Goal: Task Accomplishment & Management: Manage account settings

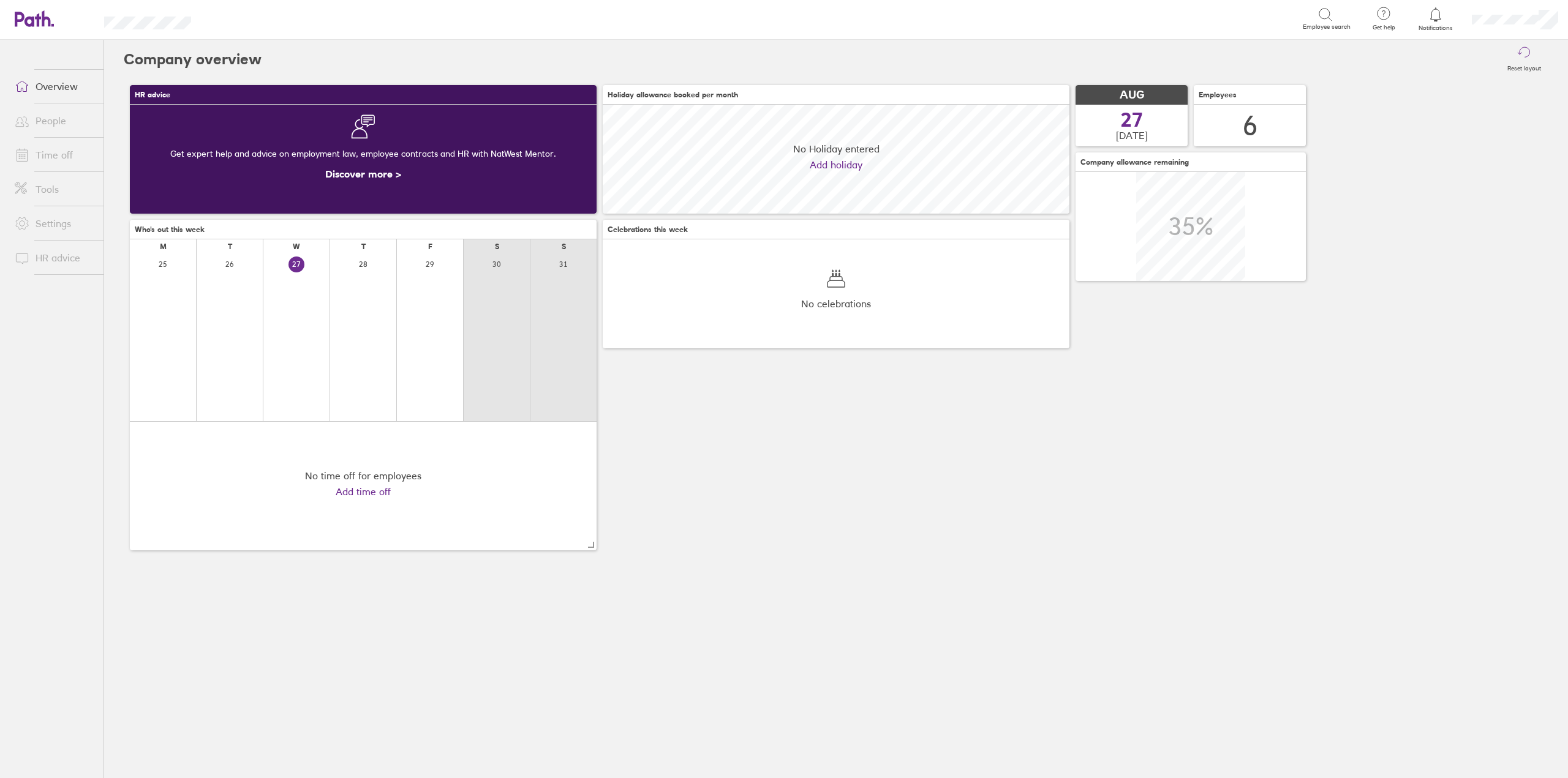
scroll to position [109, 467]
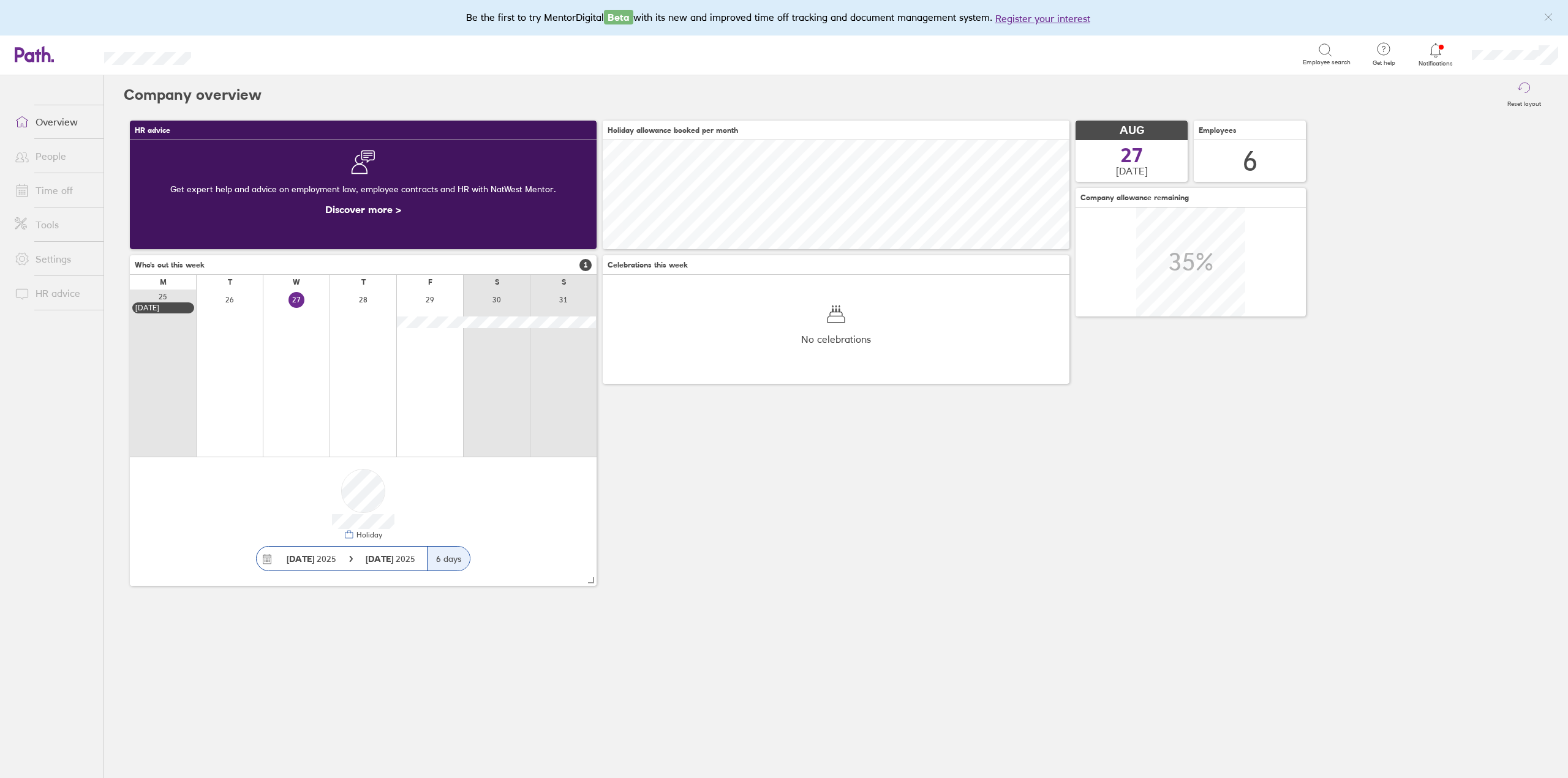
click at [62, 188] on link "Time off" at bounding box center [54, 190] width 99 height 25
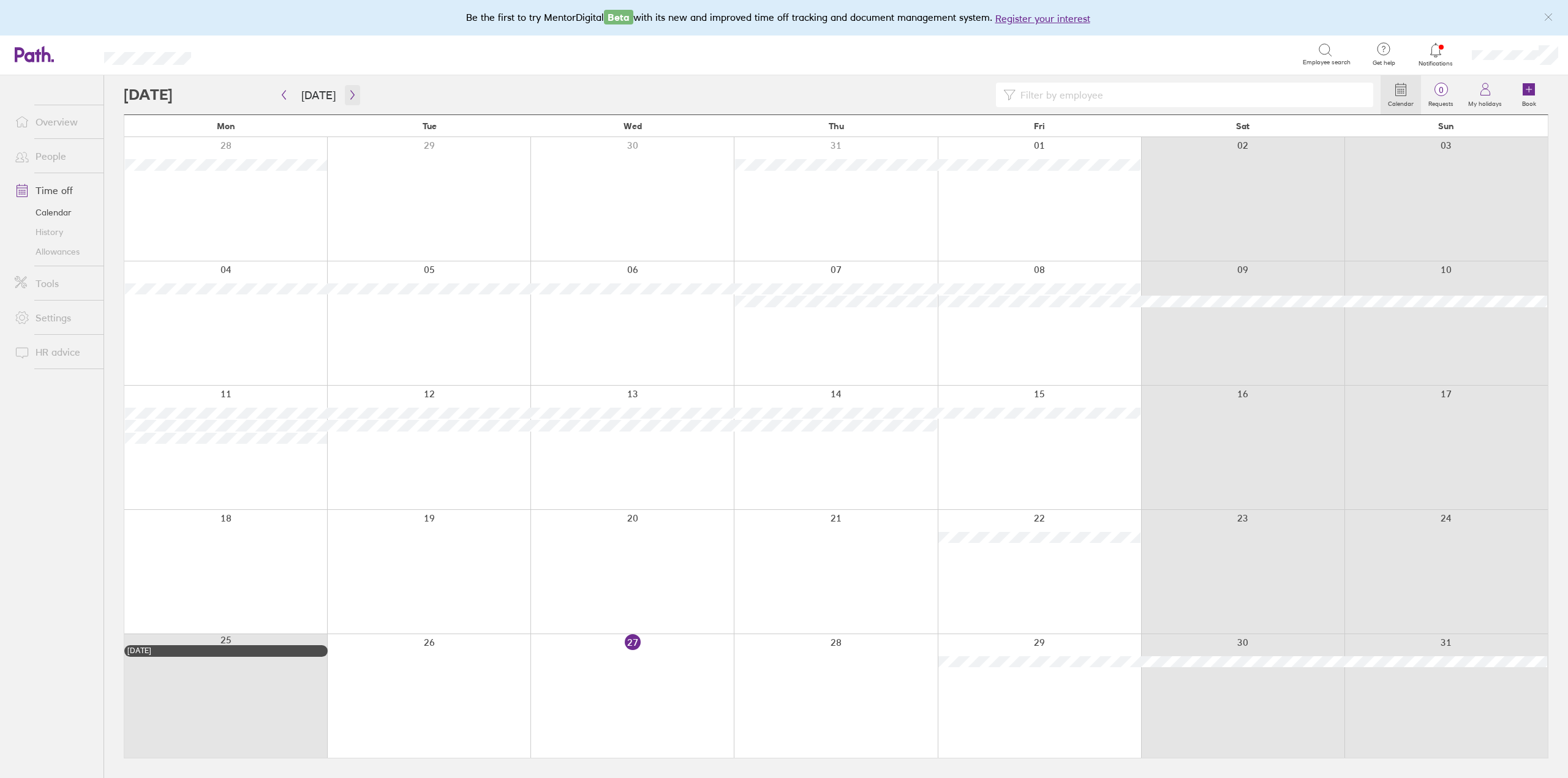
click at [350, 98] on icon "button" at bounding box center [352, 95] width 4 height 9
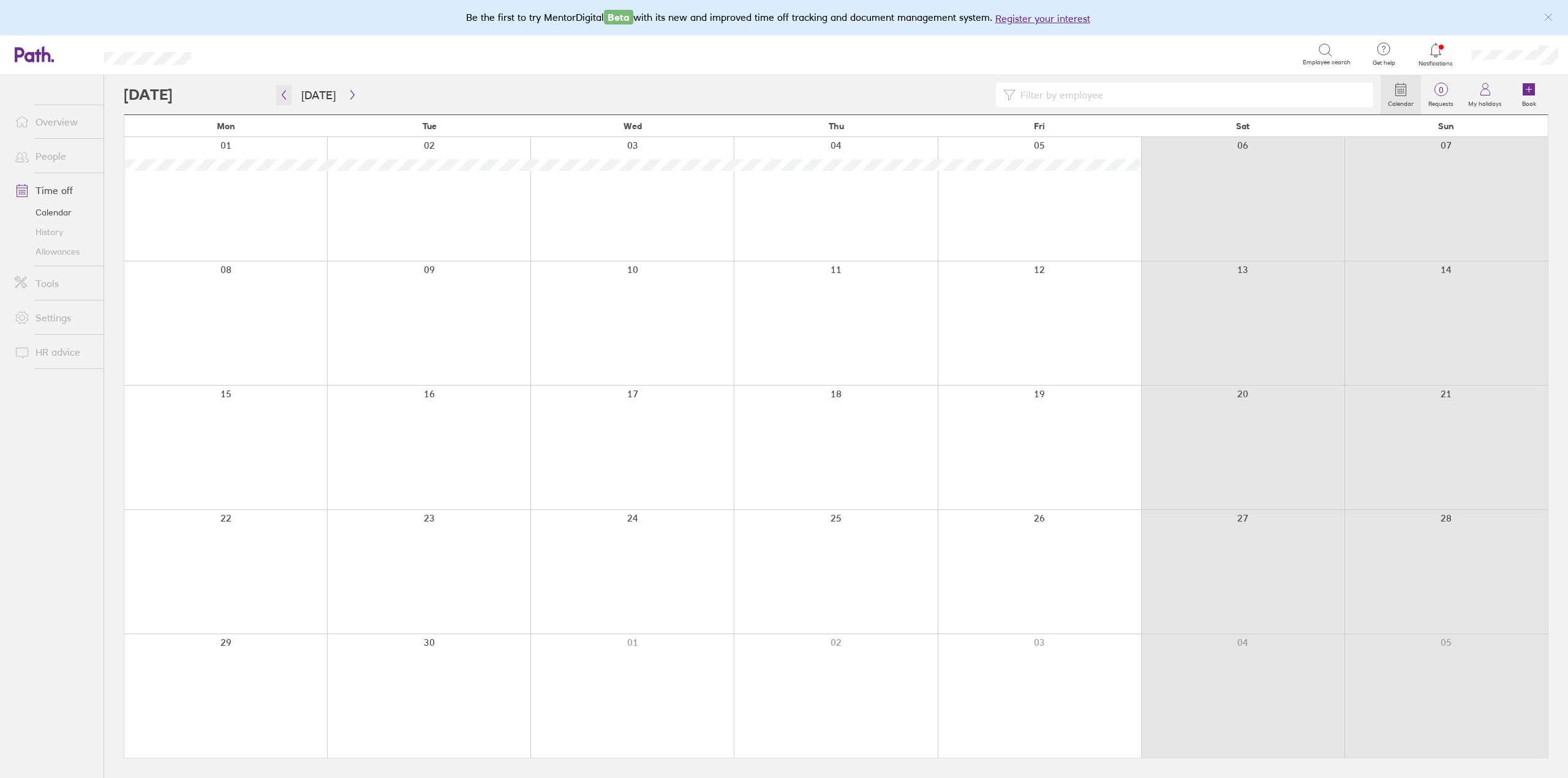
click at [282, 95] on icon "button" at bounding box center [284, 95] width 4 height 9
